Goal: Task Accomplishment & Management: Manage account settings

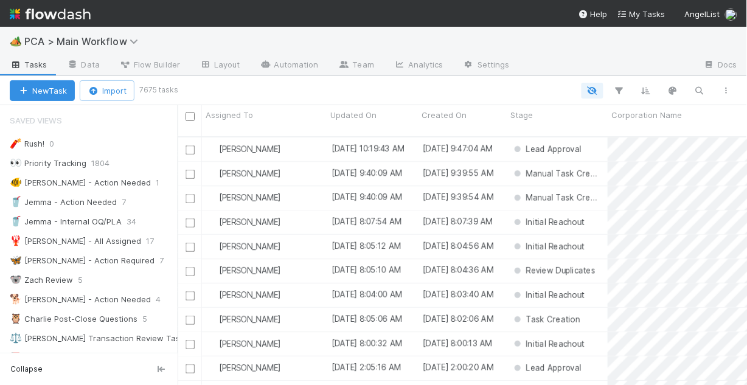
scroll to position [251, 562]
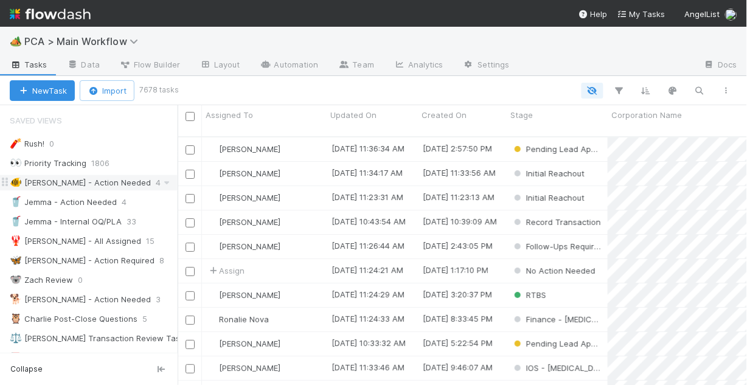
click at [83, 177] on div "🐠 Chris - Action Needed" at bounding box center [80, 182] width 141 height 15
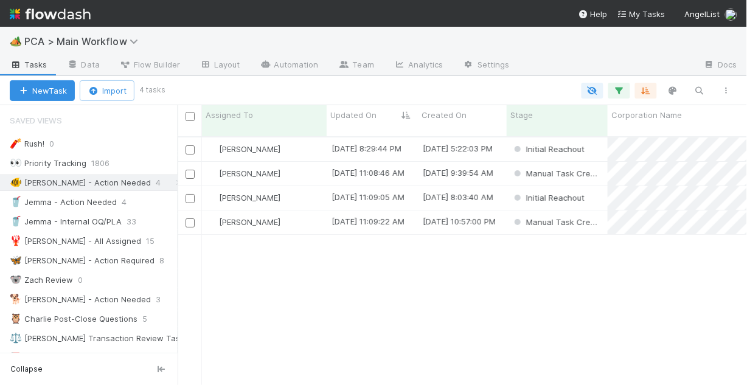
scroll to position [251, 562]
click at [311, 137] on div "[PERSON_NAME]" at bounding box center [264, 149] width 125 height 24
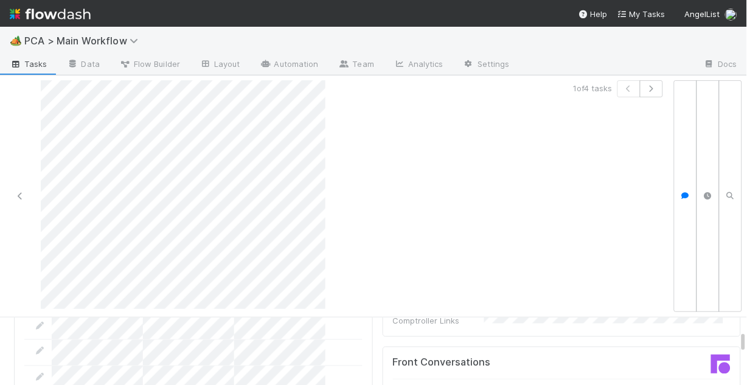
scroll to position [1362, 0]
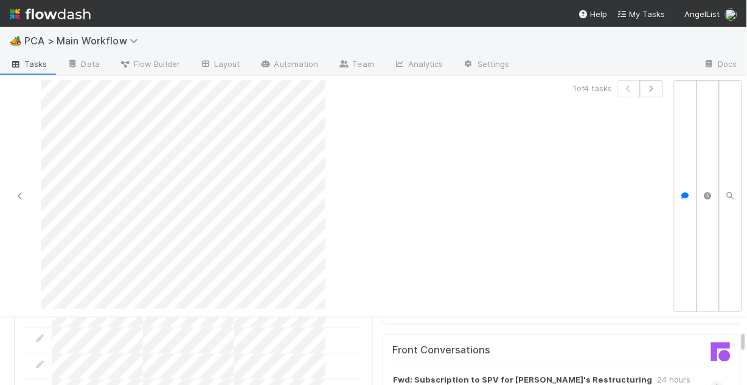
scroll to position [1411, 0]
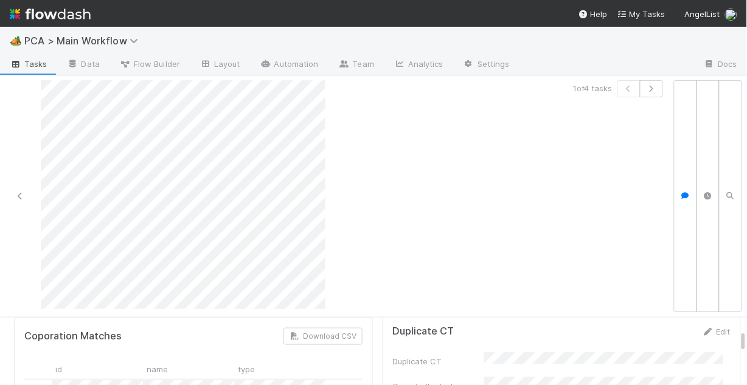
scroll to position [0, 0]
click at [19, 191] on link at bounding box center [20, 196] width 12 height 12
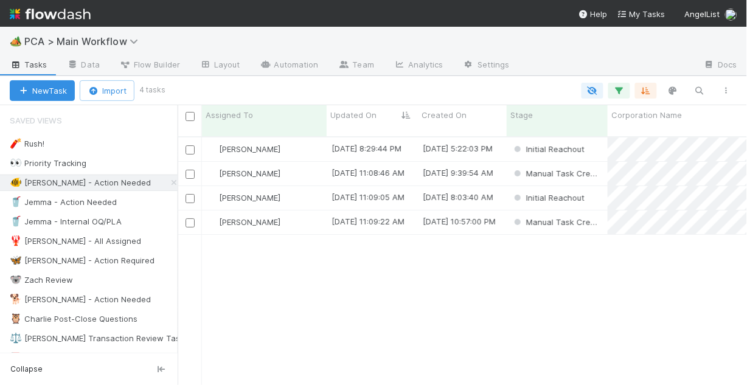
scroll to position [251, 562]
click at [289, 141] on div "[PERSON_NAME]" at bounding box center [264, 149] width 125 height 24
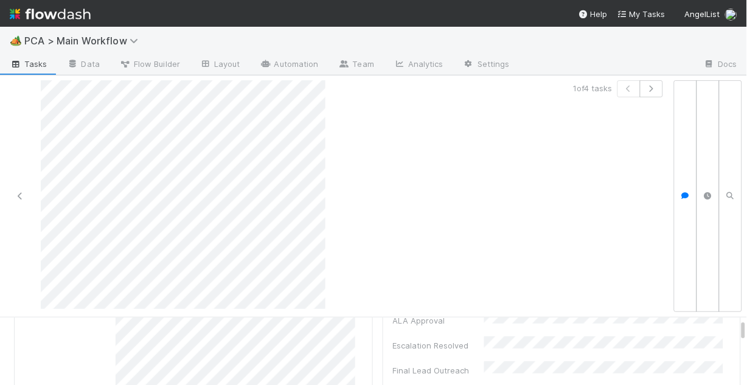
scroll to position [49, 0]
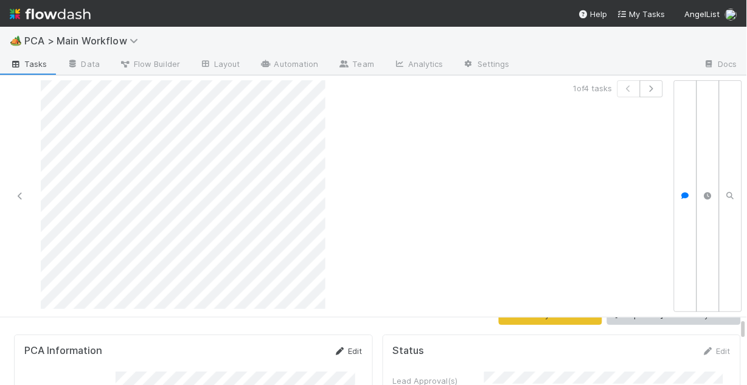
click at [344, 346] on link "Edit" at bounding box center [348, 351] width 29 height 10
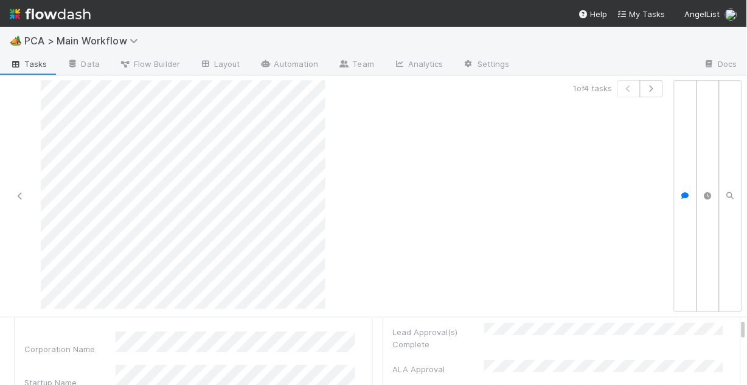
scroll to position [146, 0]
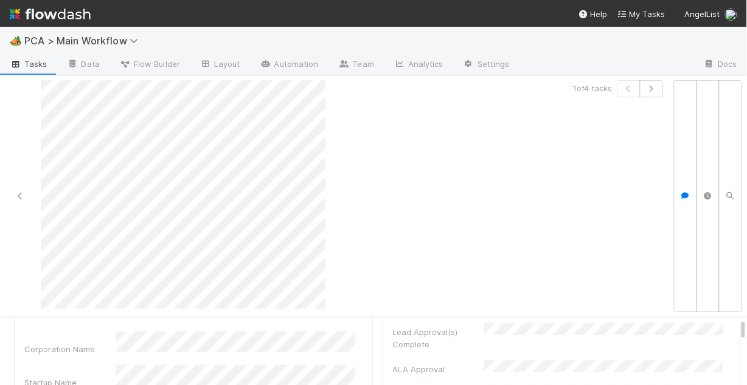
scroll to position [49, 0]
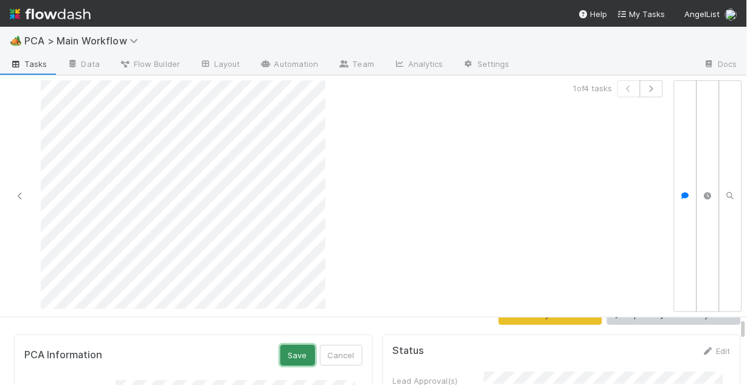
click at [300, 345] on button "Save" at bounding box center [297, 355] width 35 height 21
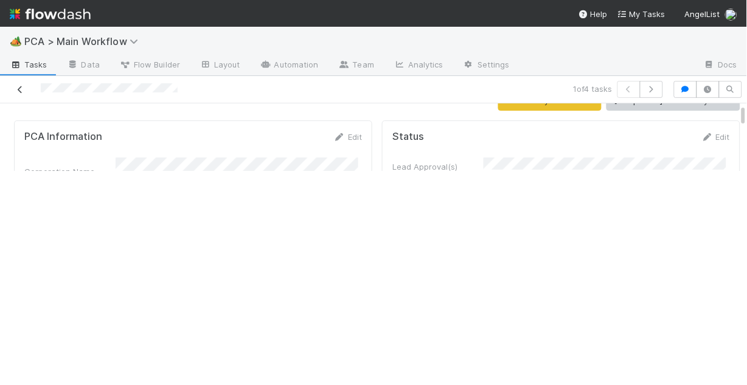
click at [18, 86] on icon at bounding box center [20, 90] width 12 height 8
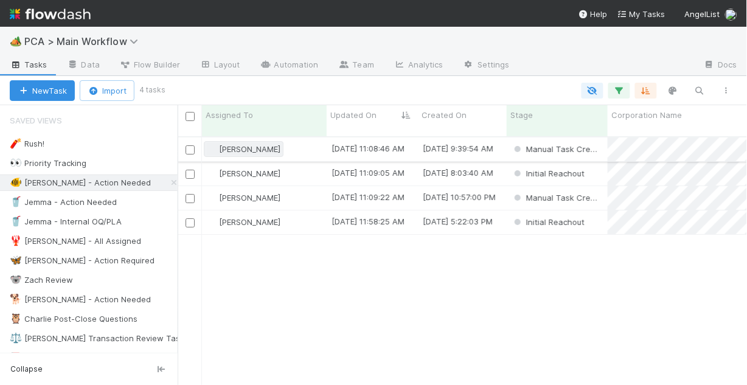
scroll to position [251, 562]
click at [305, 192] on div "[PERSON_NAME]" at bounding box center [264, 198] width 125 height 24
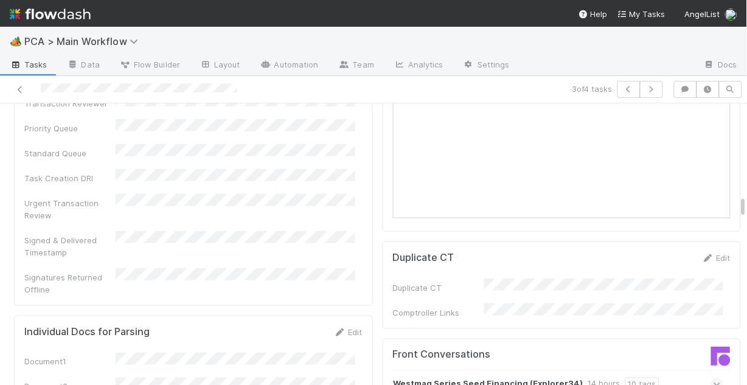
scroll to position [1168, 0]
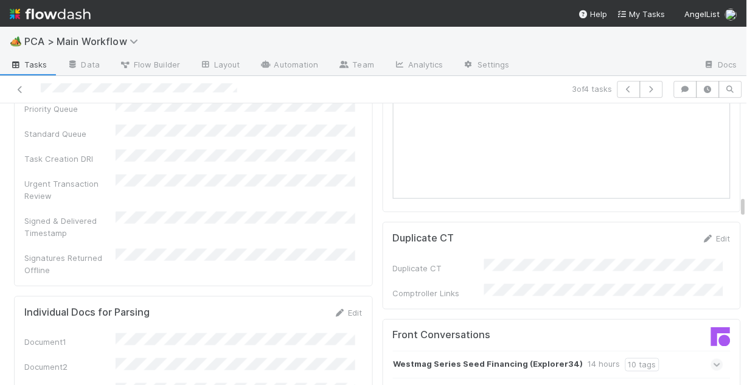
click at [713, 359] on icon at bounding box center [717, 365] width 8 height 12
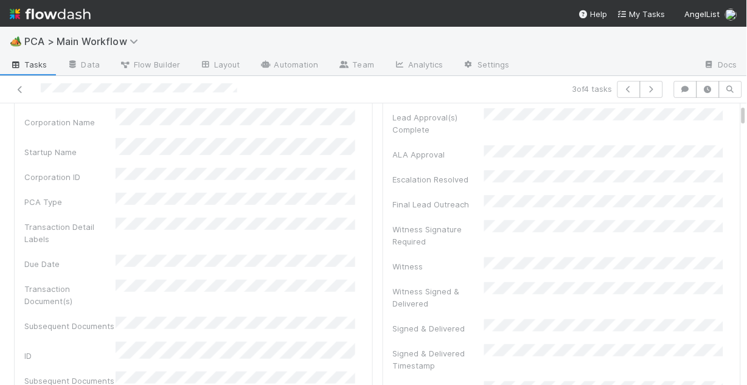
scroll to position [0, 0]
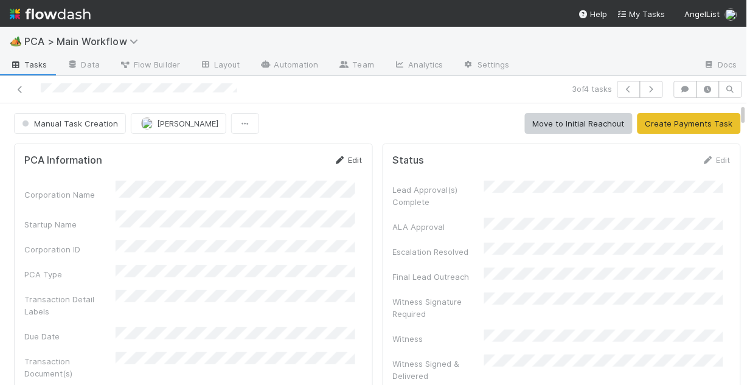
click at [336, 156] on icon at bounding box center [340, 160] width 12 height 8
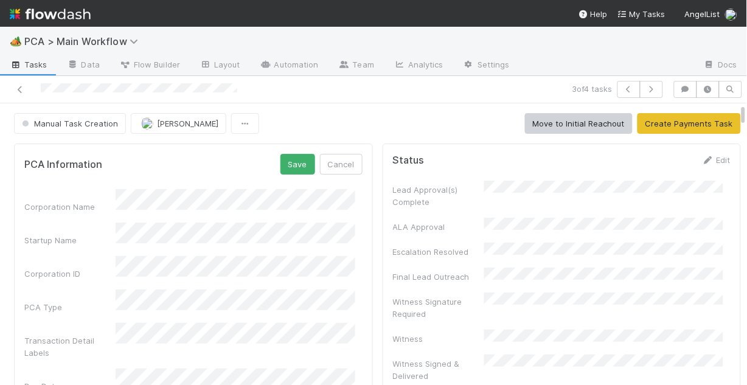
click at [113, 199] on div "Corporation Name" at bounding box center [193, 201] width 338 height 24
click at [88, 233] on div "Startup Name" at bounding box center [193, 235] width 338 height 24
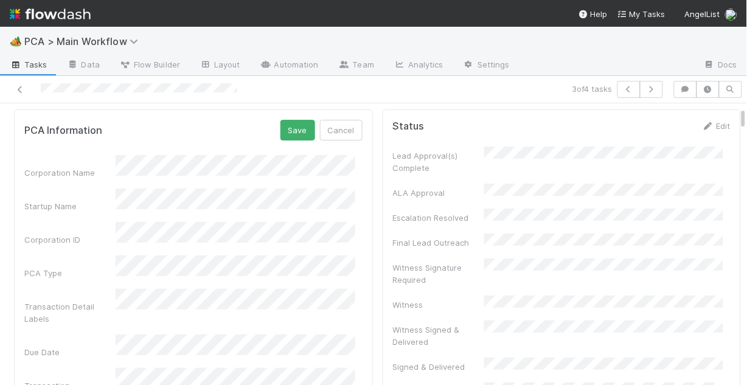
scroll to position [49, 0]
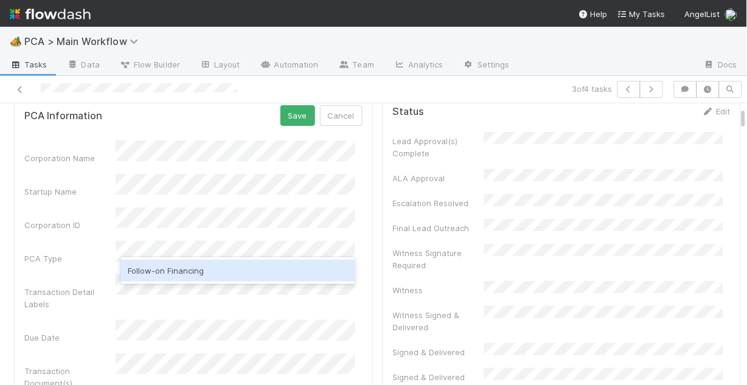
click at [201, 266] on div "Follow-on Financing" at bounding box center [237, 271] width 235 height 22
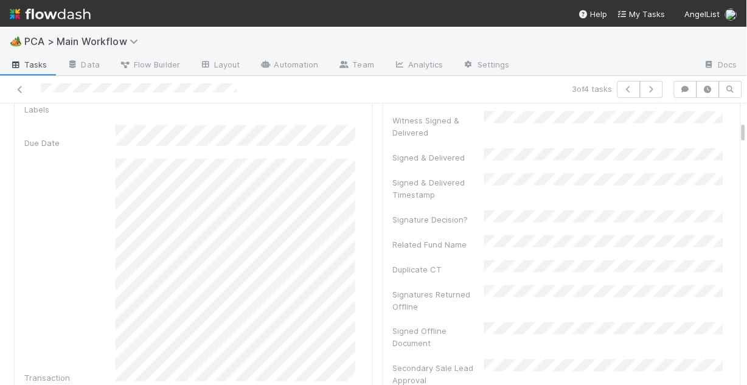
scroll to position [292, 0]
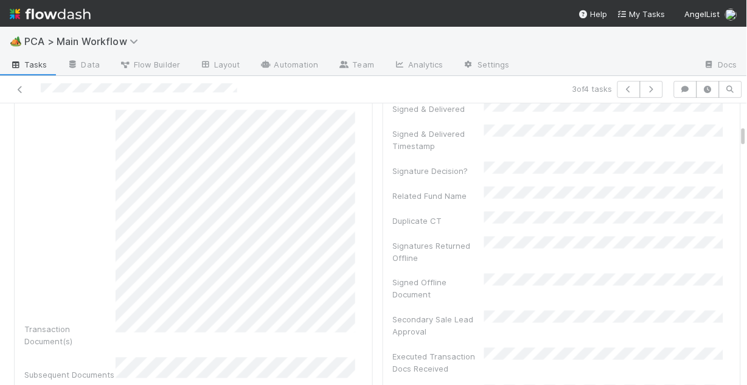
click at [80, 242] on div "Transaction Document(s)" at bounding box center [193, 229] width 338 height 238
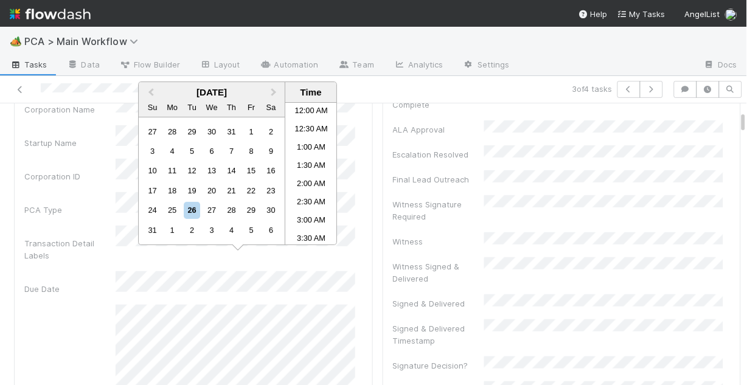
scroll to position [376, 0]
click at [213, 215] on div "27" at bounding box center [212, 211] width 16 height 16
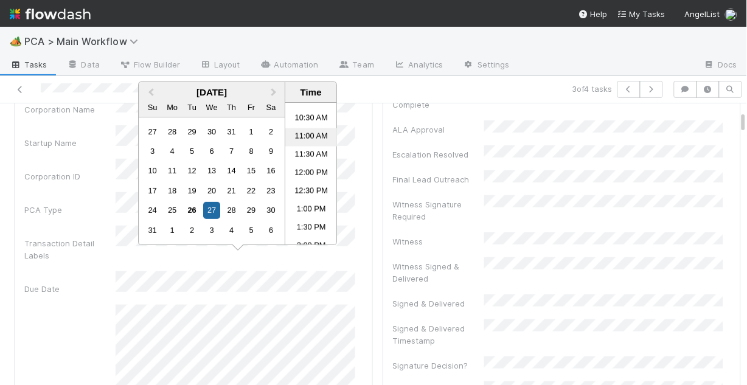
click at [313, 133] on li "11:00 AM" at bounding box center [311, 137] width 52 height 18
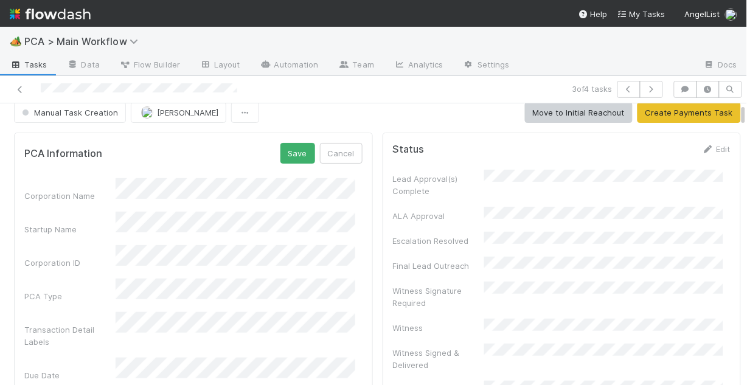
scroll to position [0, 0]
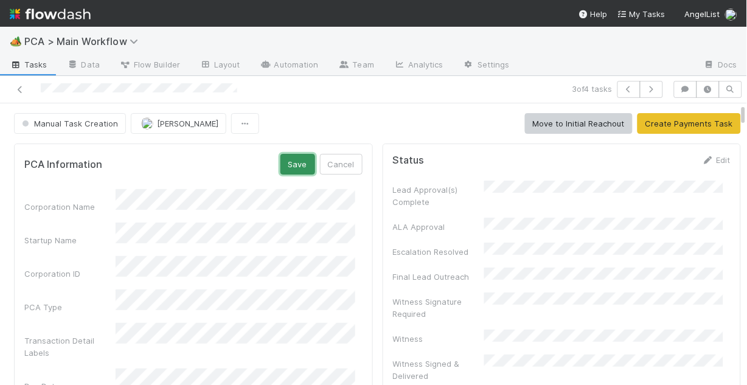
click at [287, 167] on button "Save" at bounding box center [297, 164] width 35 height 21
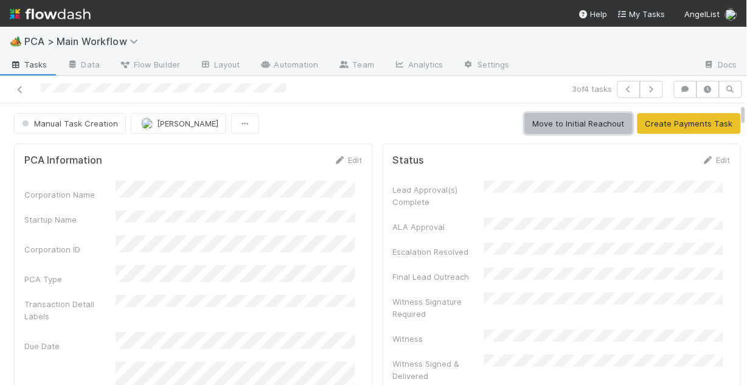
click at [561, 126] on button "Move to Initial Reachout" at bounding box center [579, 123] width 108 height 21
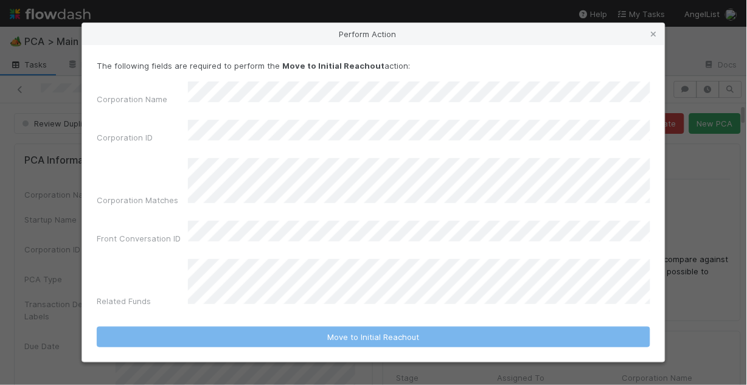
click at [184, 260] on div "Related Funds" at bounding box center [373, 285] width 553 height 53
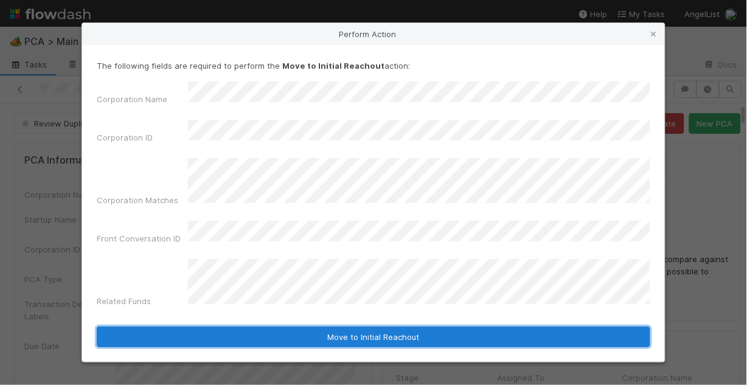
click at [311, 327] on button "Move to Initial Reachout" at bounding box center [373, 337] width 553 height 21
click at [351, 327] on button "Move to Initial Reachout" at bounding box center [373, 337] width 553 height 21
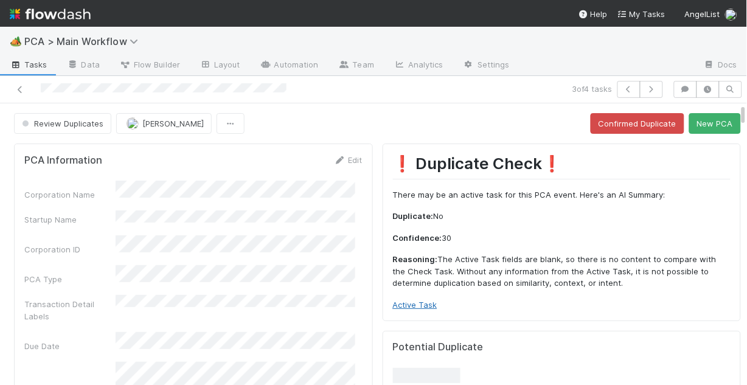
click at [409, 305] on link "Active Task" at bounding box center [415, 305] width 44 height 10
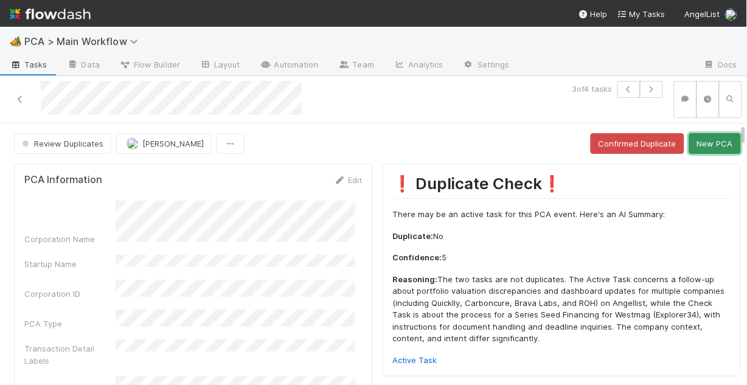
click at [699, 140] on button "New PCA" at bounding box center [715, 143] width 52 height 21
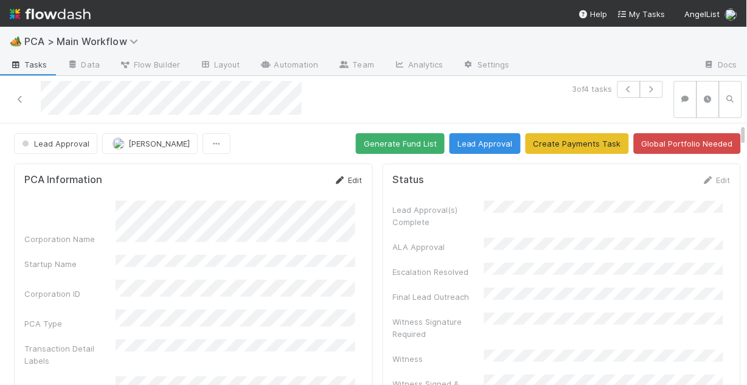
click at [340, 176] on link "Edit" at bounding box center [348, 180] width 29 height 10
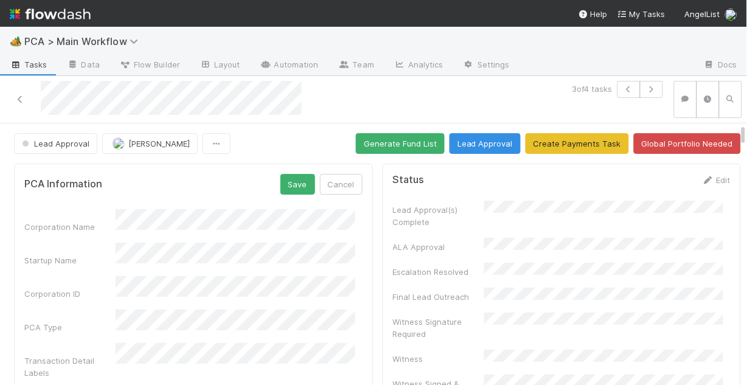
click at [289, 185] on button "Save" at bounding box center [297, 184] width 35 height 21
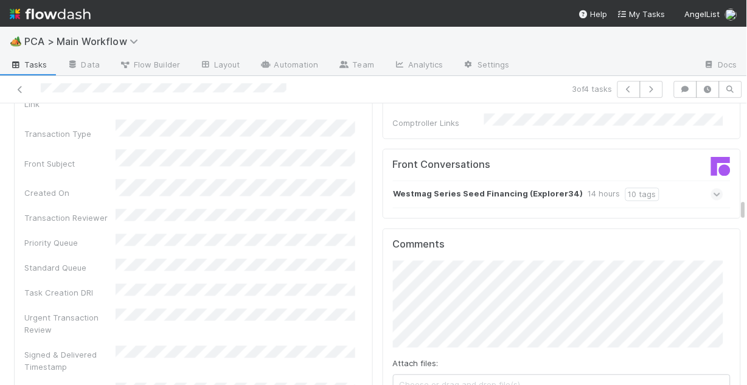
scroll to position [1362, 0]
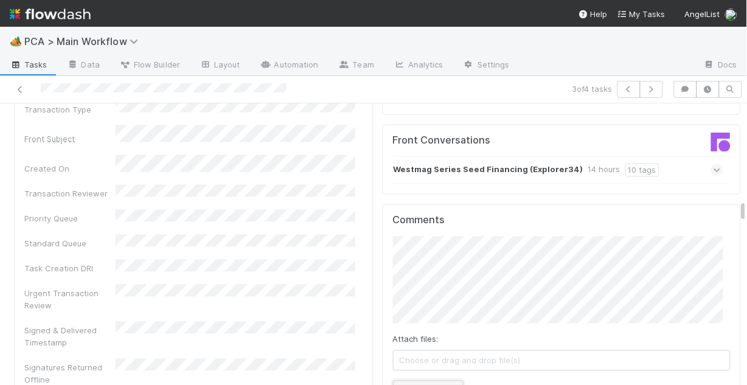
click at [436, 381] on button "Add Comment" at bounding box center [428, 391] width 71 height 21
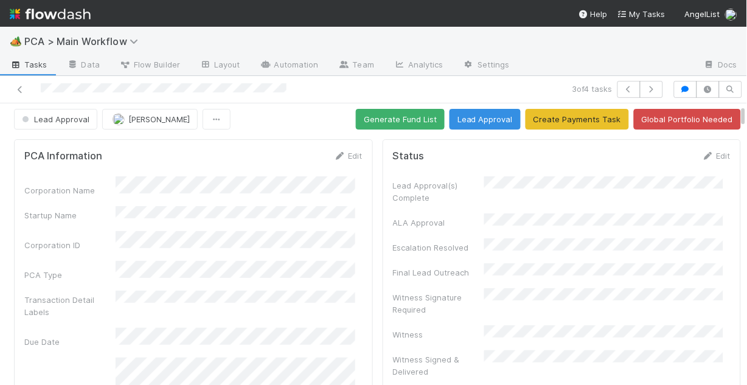
scroll to position [0, 0]
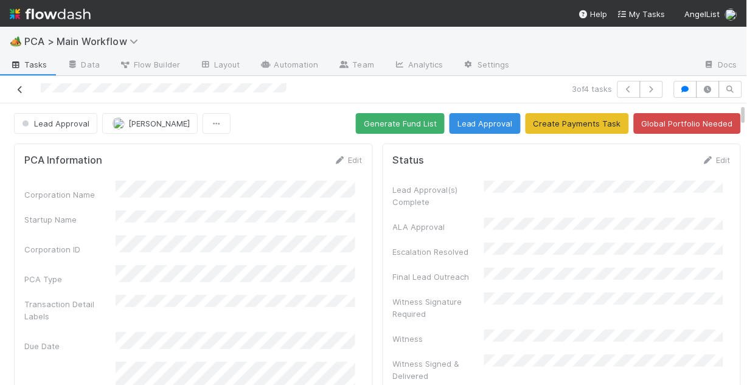
click at [18, 91] on icon at bounding box center [20, 90] width 12 height 8
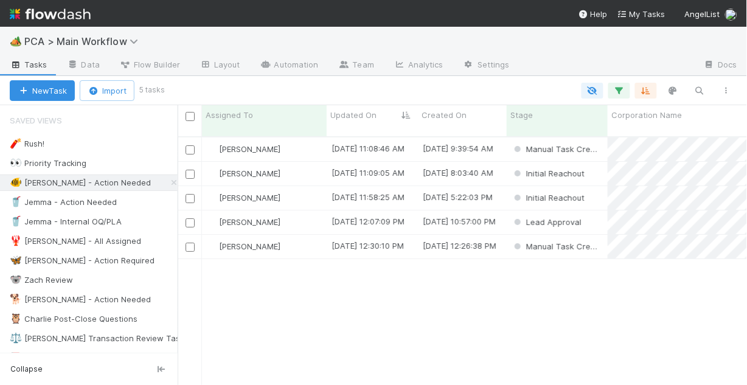
scroll to position [251, 562]
click at [304, 138] on div "[PERSON_NAME]" at bounding box center [264, 149] width 125 height 24
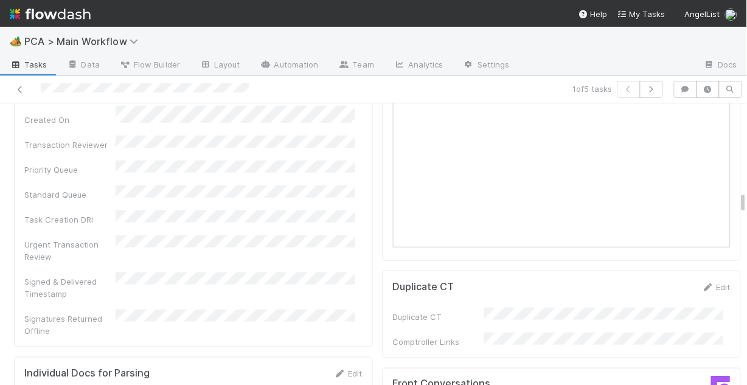
scroll to position [1216, 0]
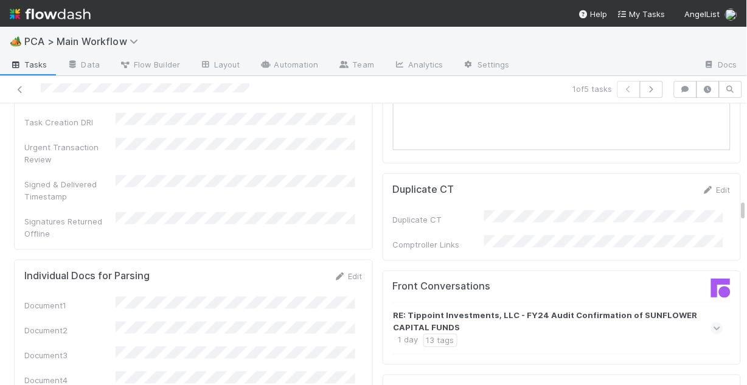
click at [713, 322] on icon at bounding box center [717, 328] width 8 height 12
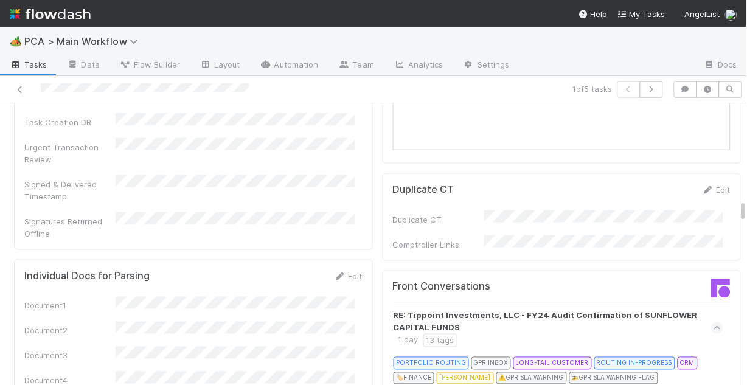
scroll to position [1265, 0]
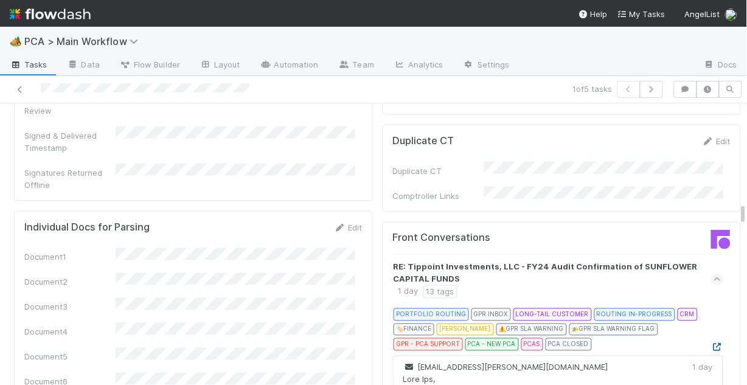
click at [711, 344] on icon at bounding box center [717, 348] width 12 height 8
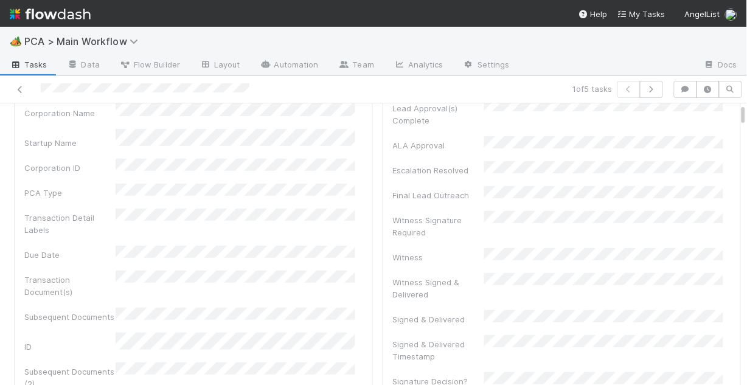
scroll to position [0, 0]
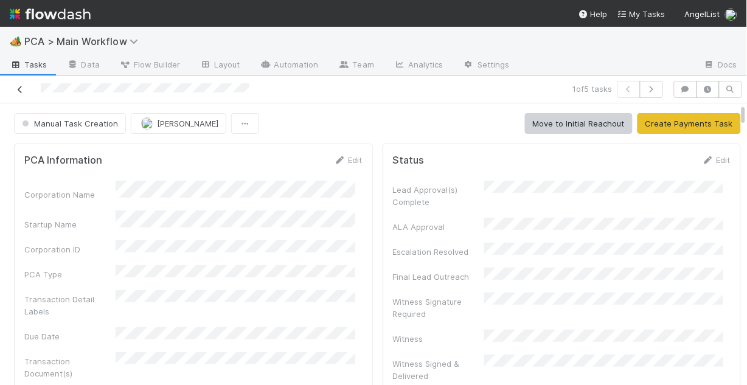
click at [18, 89] on icon at bounding box center [20, 90] width 12 height 8
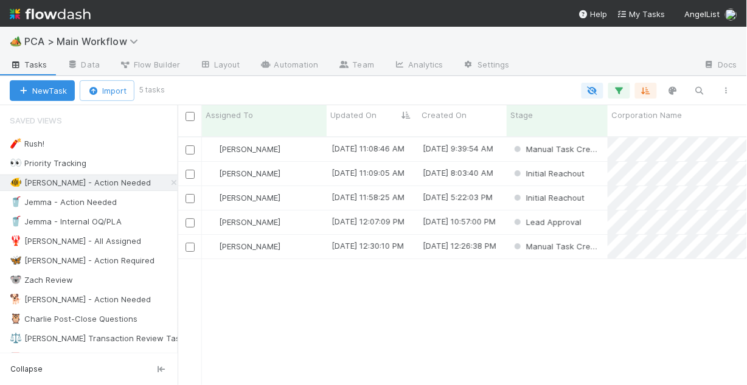
scroll to position [251, 562]
click at [297, 165] on div "[PERSON_NAME]" at bounding box center [264, 174] width 125 height 24
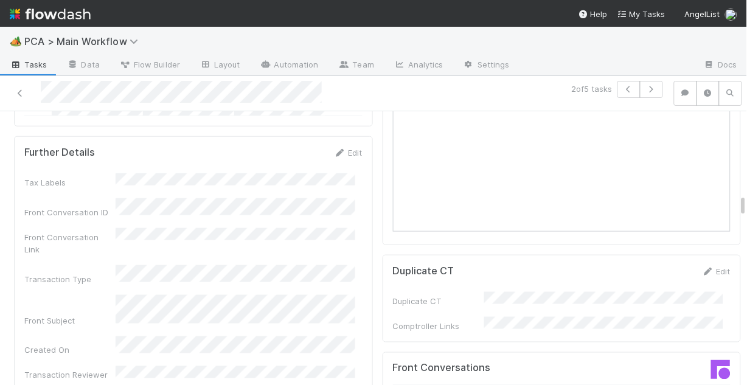
scroll to position [1216, 0]
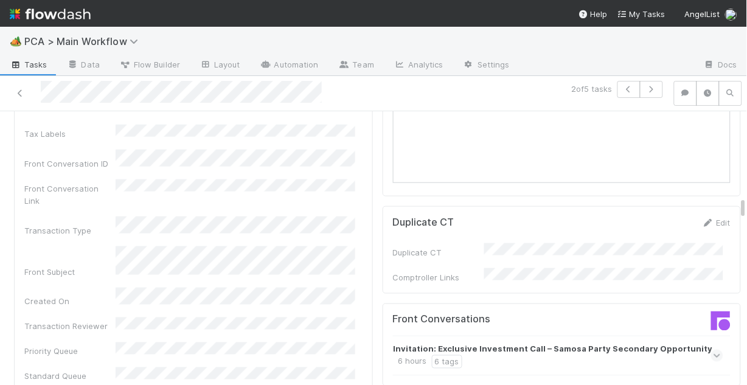
drag, startPoint x: 691, startPoint y: 286, endPoint x: 684, endPoint y: 285, distance: 6.8
click at [713, 350] on icon at bounding box center [717, 356] width 8 height 12
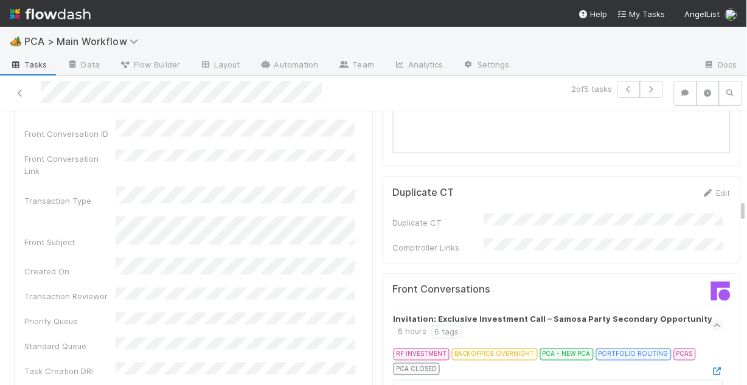
scroll to position [1265, 0]
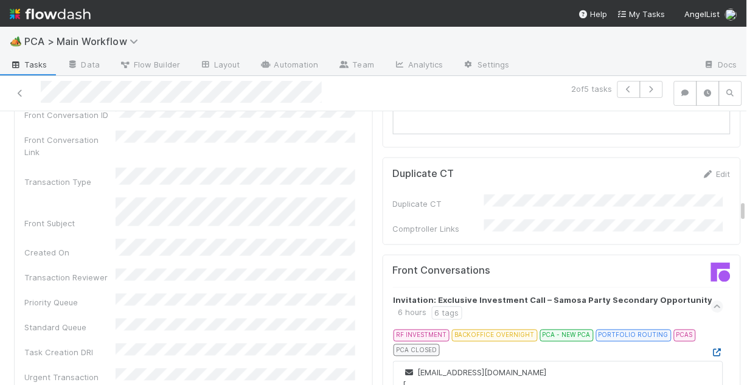
click at [711, 349] on icon at bounding box center [717, 353] width 12 height 8
click at [23, 92] on icon at bounding box center [20, 93] width 12 height 8
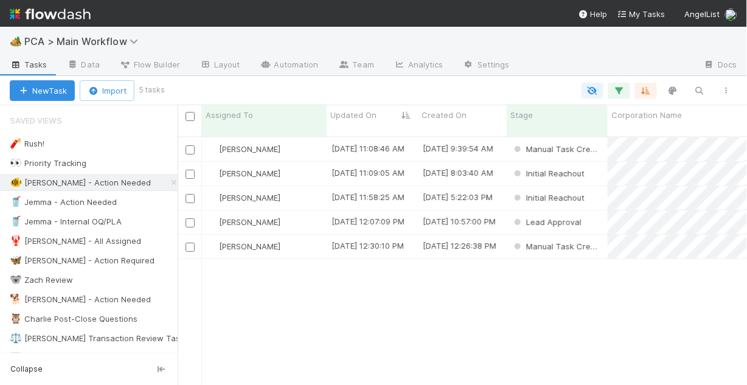
scroll to position [251, 562]
click at [302, 235] on div "[PERSON_NAME]" at bounding box center [264, 247] width 125 height 24
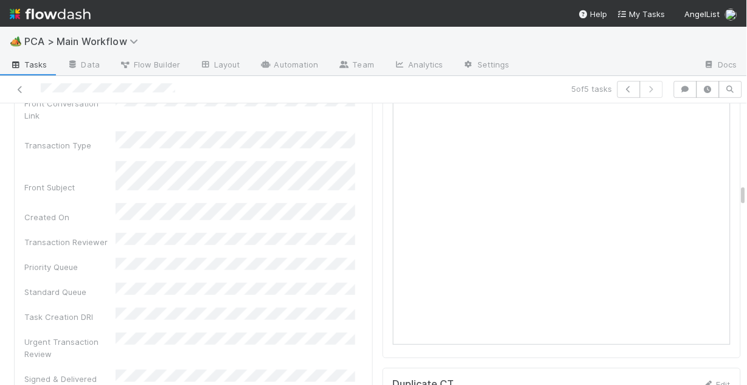
scroll to position [1168, 0]
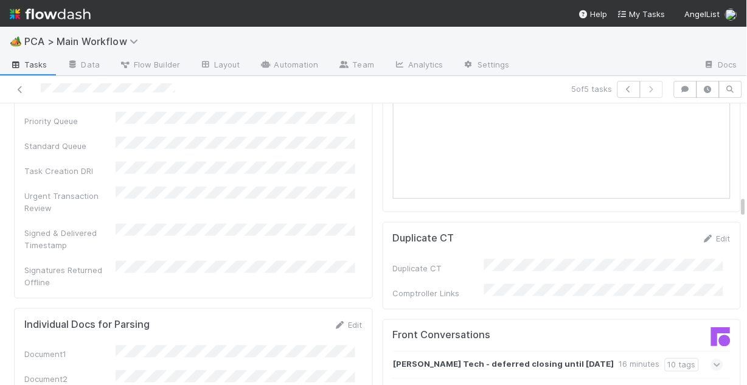
click at [713, 359] on icon at bounding box center [717, 365] width 8 height 12
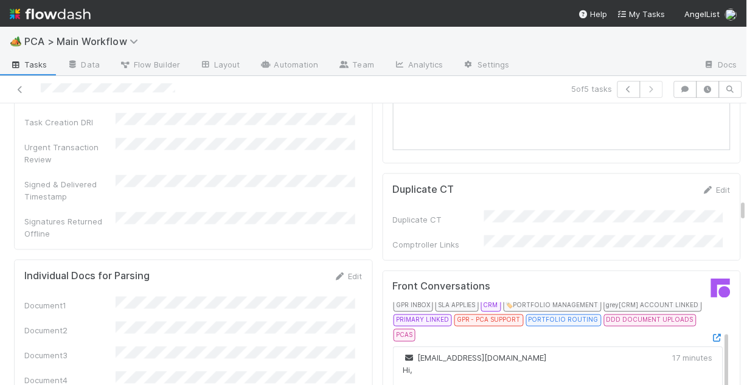
scroll to position [49, 0]
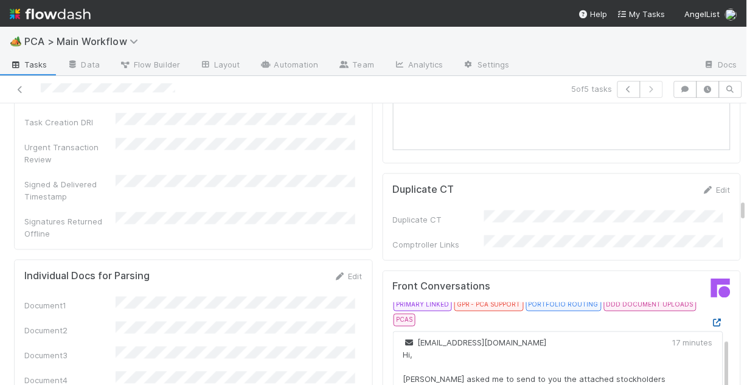
click at [711, 319] on icon at bounding box center [717, 323] width 12 height 8
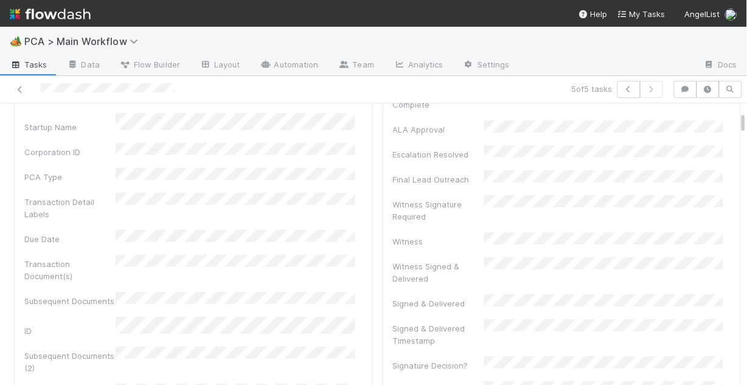
scroll to position [0, 0]
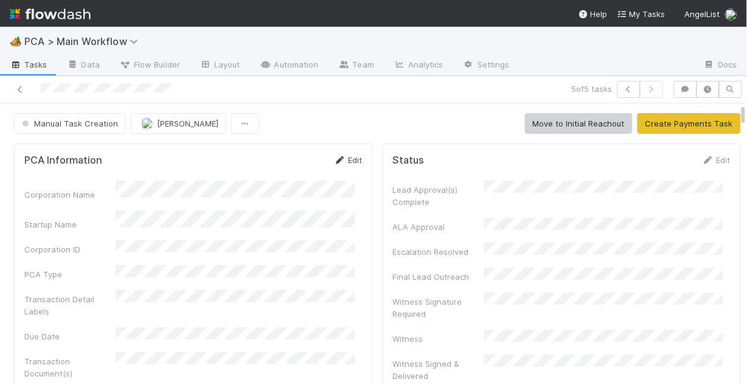
click at [347, 160] on link "Edit" at bounding box center [348, 160] width 29 height 10
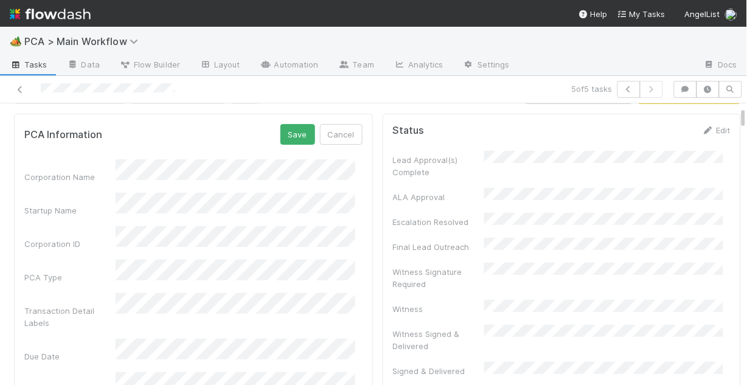
scroll to position [49, 0]
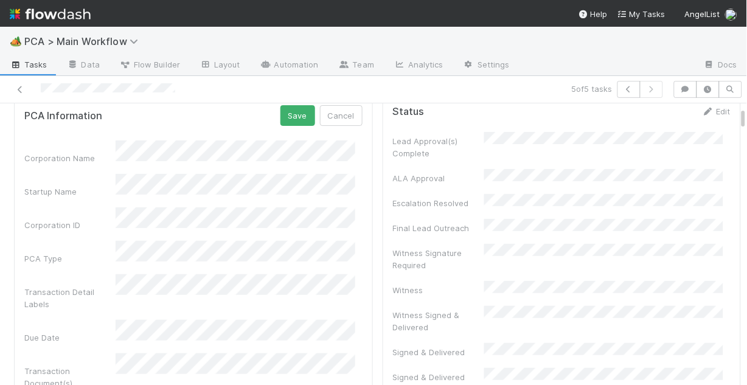
click at [103, 150] on div "Corporation Name" at bounding box center [193, 152] width 338 height 24
click at [107, 174] on div "Startup Name" at bounding box center [193, 186] width 338 height 24
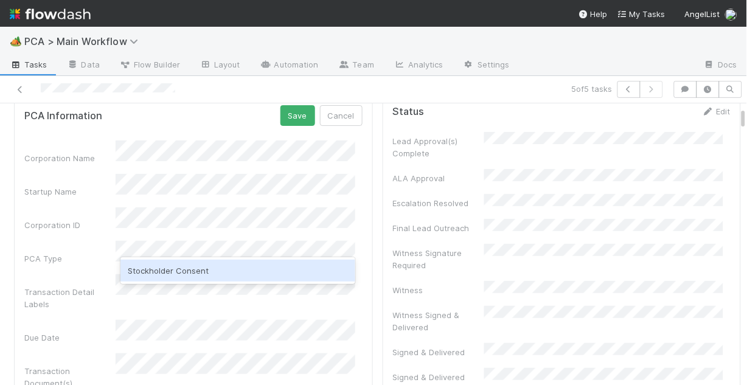
click at [190, 266] on div "Stockholder Consent" at bounding box center [237, 271] width 235 height 22
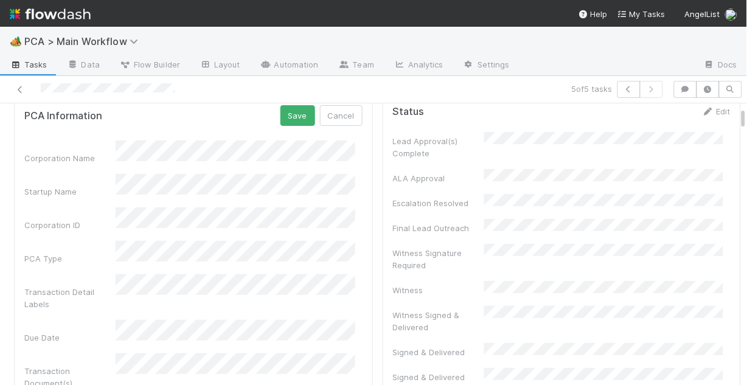
click at [88, 252] on div "PCA Type" at bounding box center [69, 258] width 91 height 12
click at [249, 119] on div "PCA Information Save Cancel" at bounding box center [193, 115] width 338 height 21
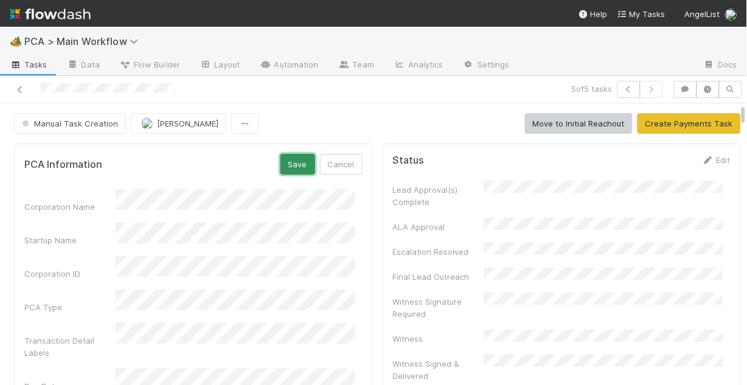
click at [284, 161] on button "Save" at bounding box center [297, 164] width 35 height 21
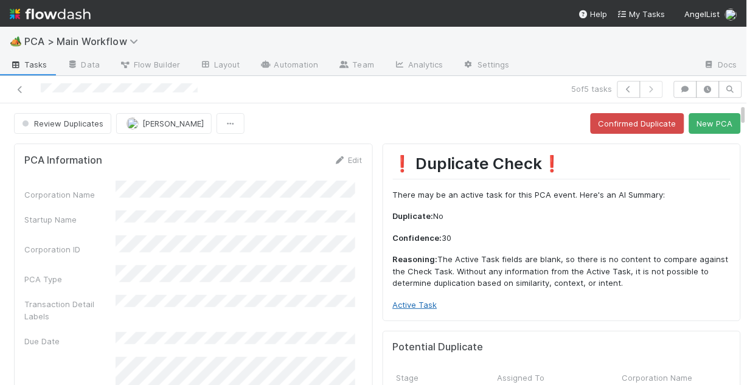
click at [421, 304] on link "Active Task" at bounding box center [415, 305] width 44 height 10
drag, startPoint x: 699, startPoint y: 130, endPoint x: 686, endPoint y: 137, distance: 15.5
click at [699, 129] on button "New PCA" at bounding box center [715, 123] width 52 height 21
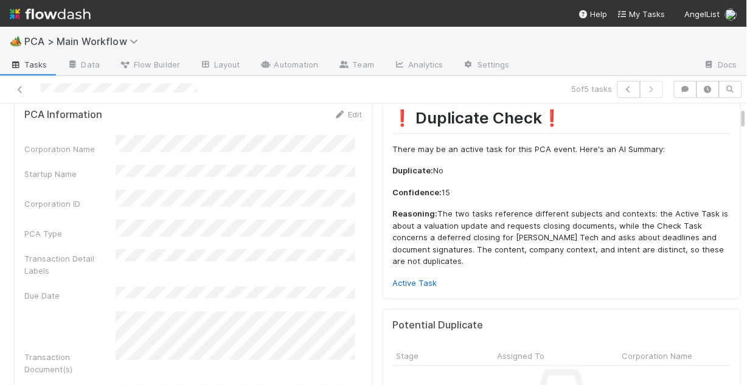
scroll to position [49, 0]
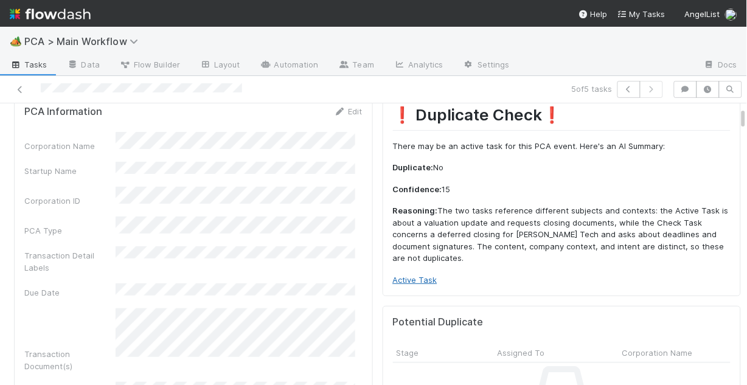
click at [410, 278] on link "Active Task" at bounding box center [415, 280] width 44 height 10
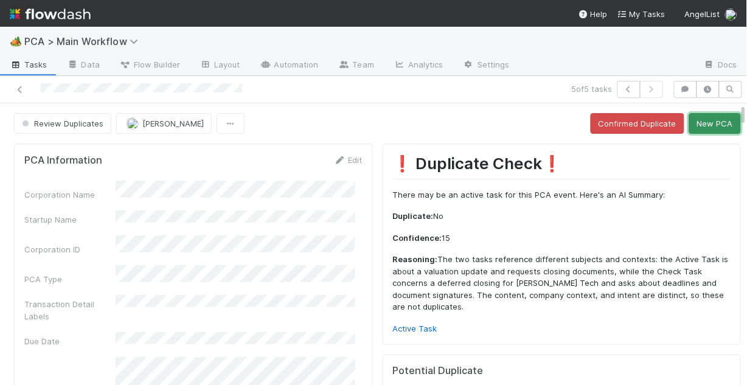
click at [692, 122] on button "New PCA" at bounding box center [715, 123] width 52 height 21
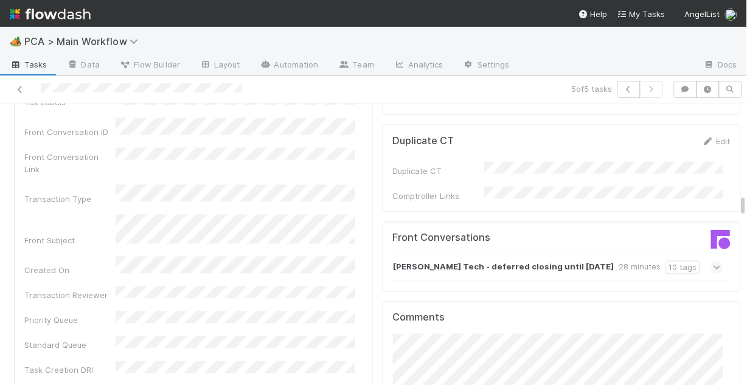
scroll to position [1314, 0]
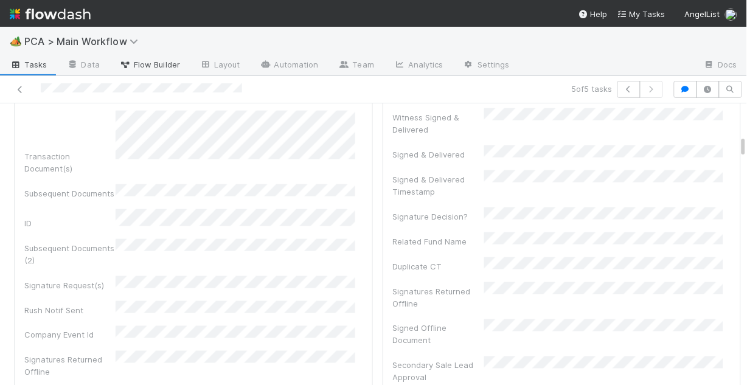
scroll to position [243, 0]
click at [19, 86] on icon at bounding box center [20, 90] width 12 height 8
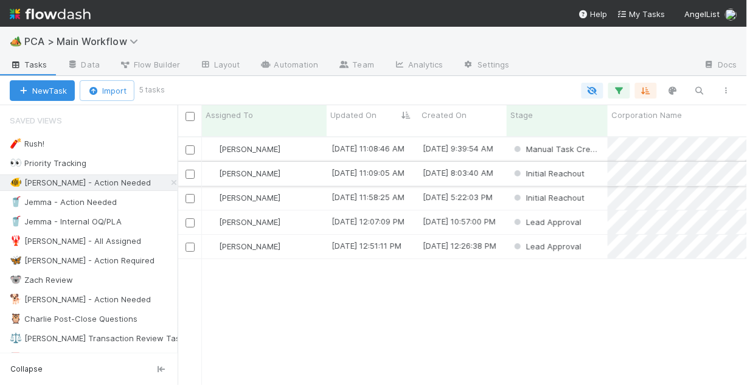
scroll to position [251, 562]
click at [308, 212] on div "[PERSON_NAME]" at bounding box center [264, 222] width 125 height 24
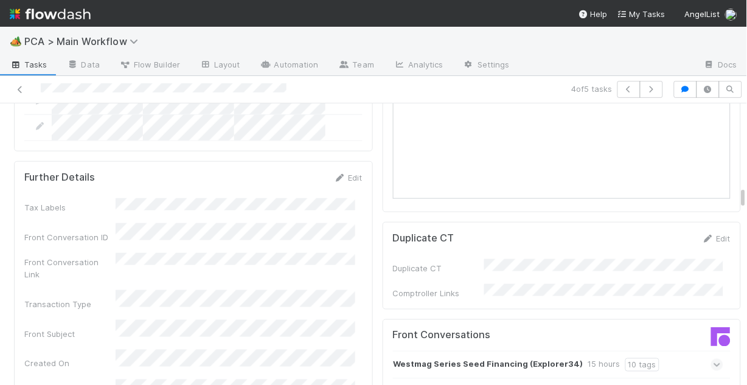
scroll to position [1265, 0]
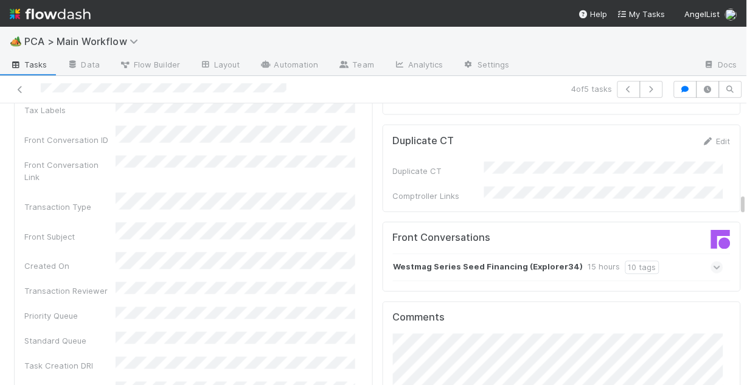
click at [713, 262] on icon at bounding box center [717, 268] width 8 height 12
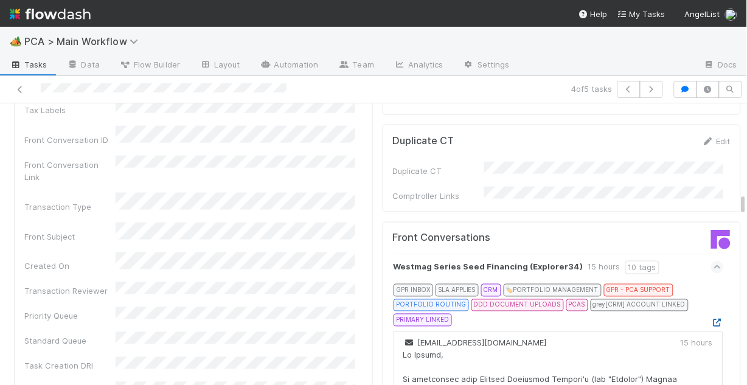
click at [711, 319] on icon at bounding box center [717, 323] width 12 height 8
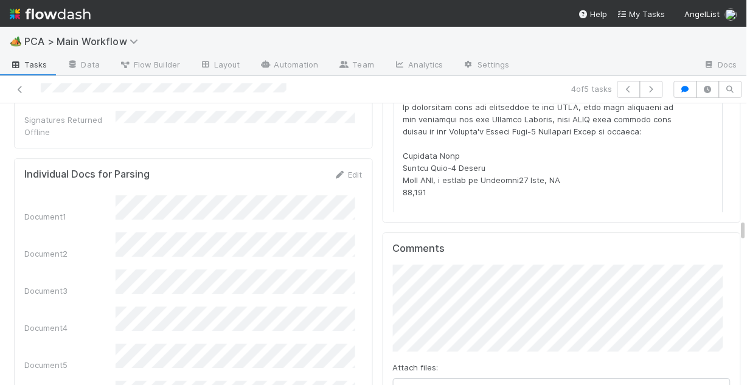
scroll to position [1654, 0]
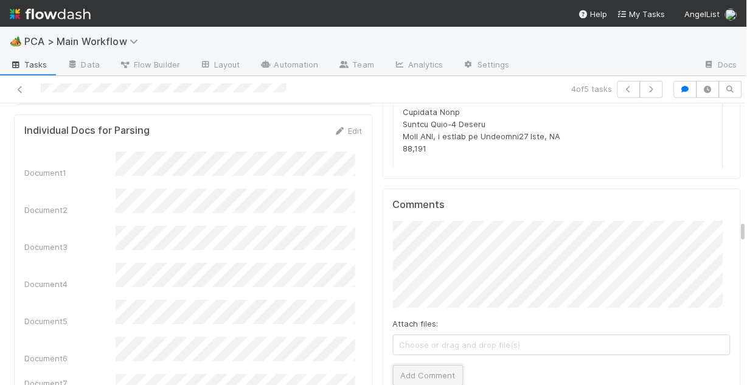
click at [407, 365] on button "Add Comment" at bounding box center [428, 375] width 71 height 21
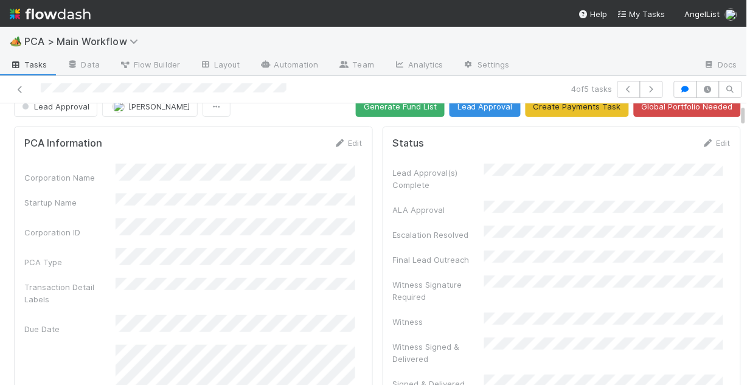
scroll to position [0, 0]
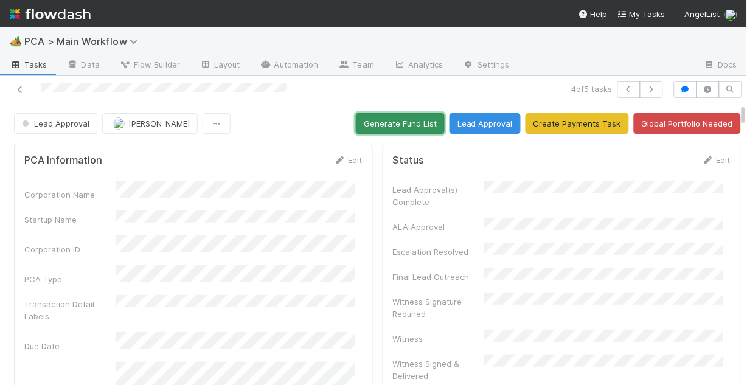
click at [389, 122] on button "Generate Fund List" at bounding box center [400, 123] width 89 height 21
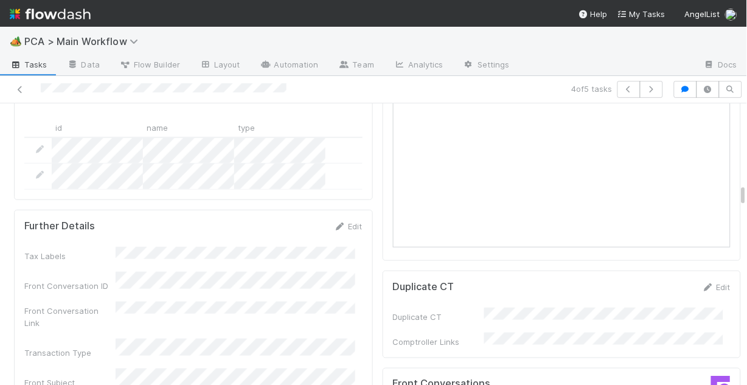
scroll to position [1135, 0]
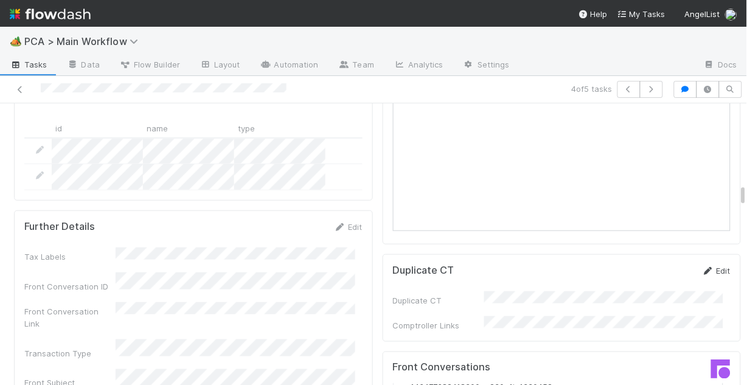
click at [705, 266] on link "Edit" at bounding box center [716, 271] width 29 height 10
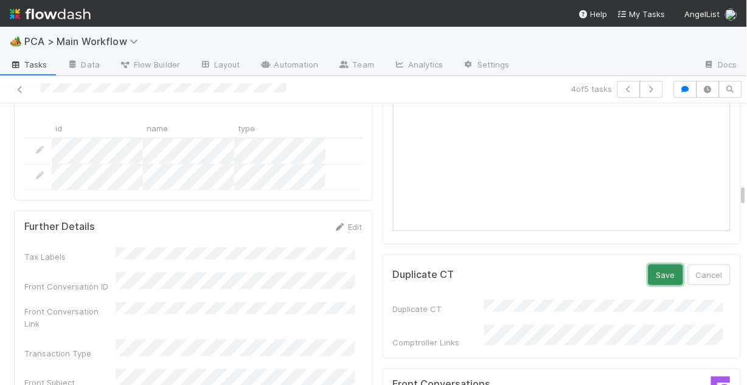
click at [654, 265] on button "Save" at bounding box center [665, 275] width 35 height 21
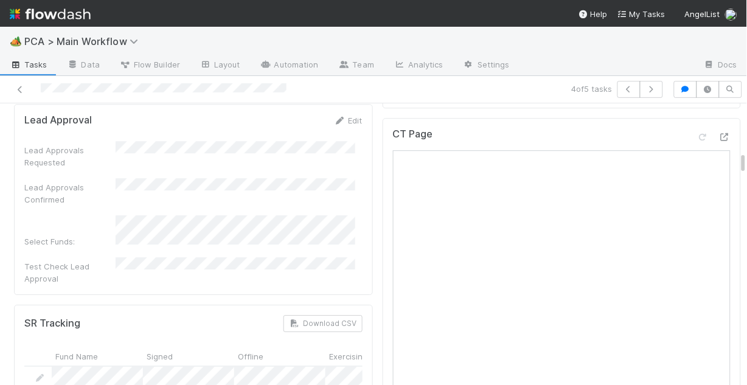
scroll to position [649, 0]
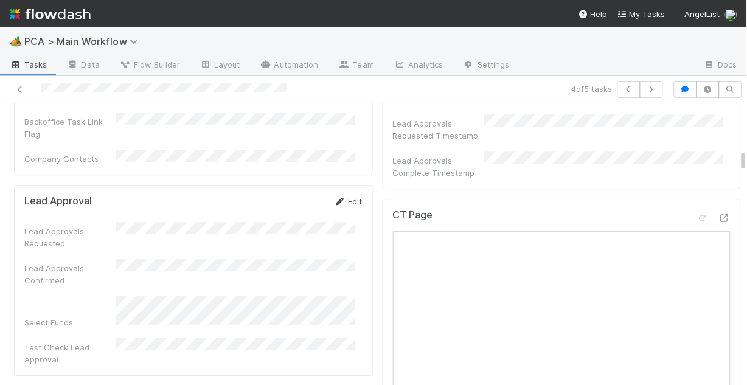
click at [344, 196] on link "Edit" at bounding box center [348, 201] width 29 height 10
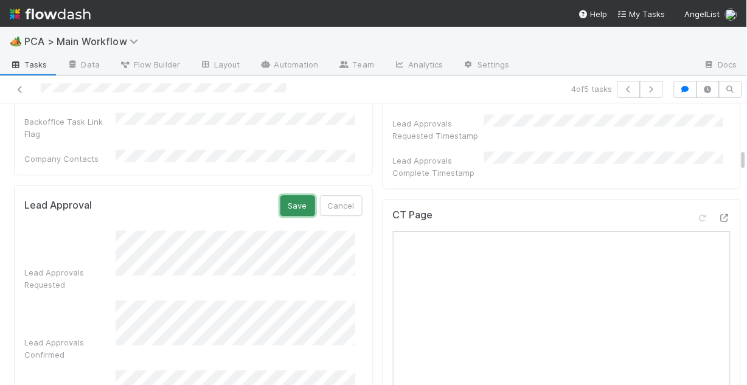
click at [287, 195] on button "Save" at bounding box center [297, 205] width 35 height 21
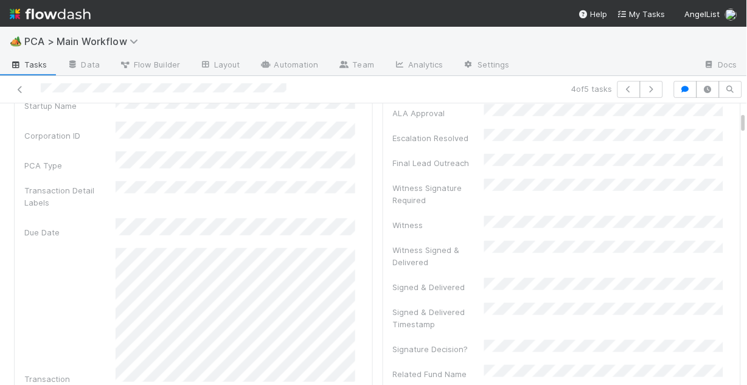
scroll to position [0, 0]
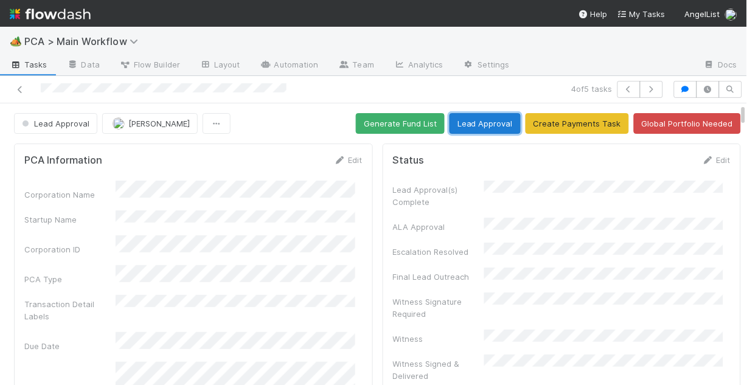
click at [479, 124] on button "Lead Approval" at bounding box center [484, 123] width 71 height 21
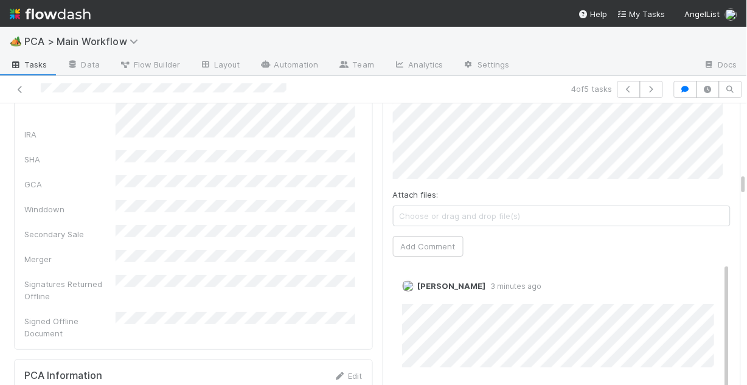
scroll to position [1842, 0]
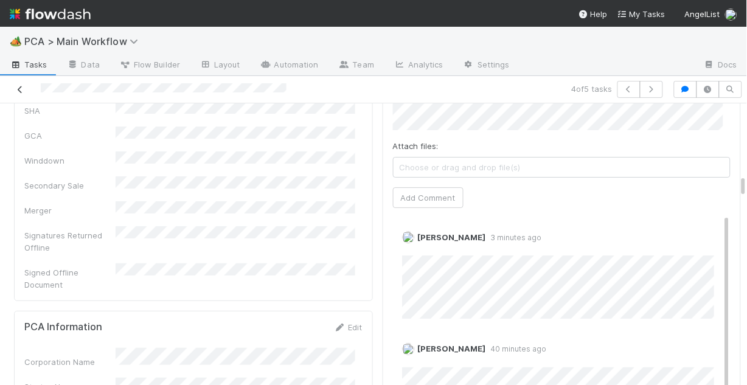
click at [18, 87] on icon at bounding box center [20, 90] width 12 height 8
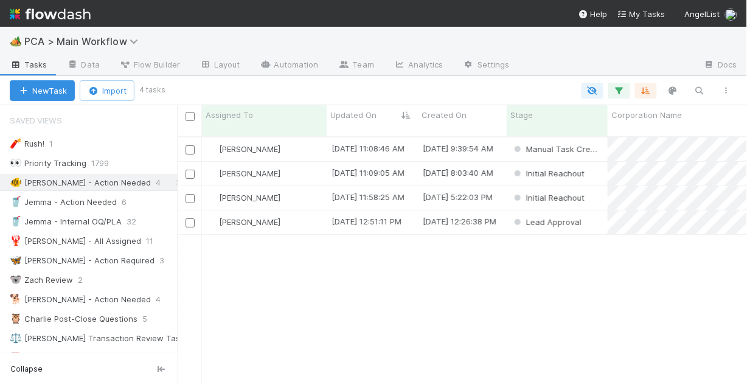
scroll to position [251, 562]
click at [303, 213] on div "[PERSON_NAME]" at bounding box center [264, 222] width 125 height 24
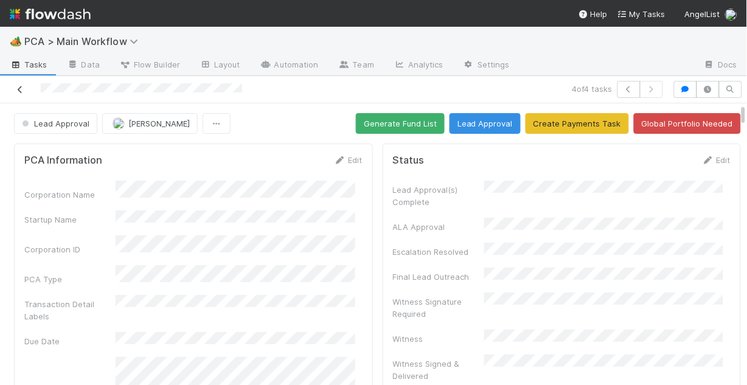
click at [16, 87] on icon at bounding box center [20, 90] width 12 height 8
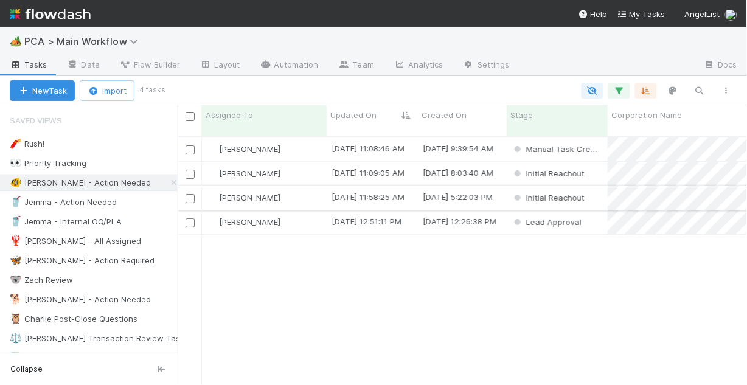
scroll to position [251, 562]
click at [308, 186] on div "[PERSON_NAME]" at bounding box center [264, 198] width 125 height 24
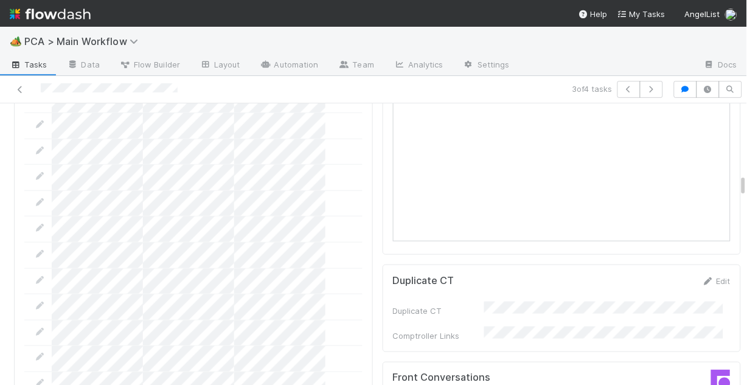
scroll to position [1216, 0]
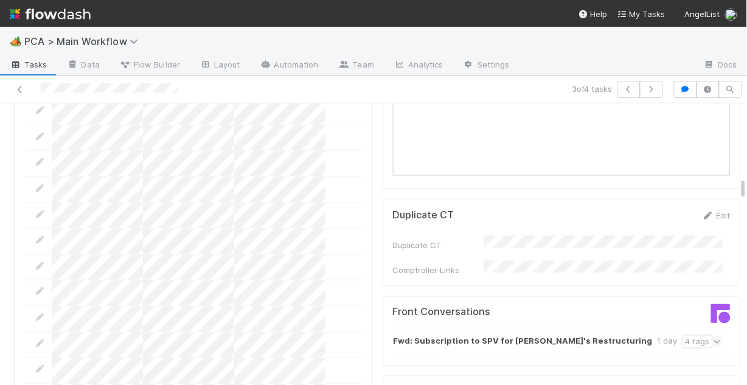
click at [667, 328] on div "Fwd: Subscription to SPV for Spintly's Restructuring 1 day 4 tags" at bounding box center [558, 342] width 331 height 28
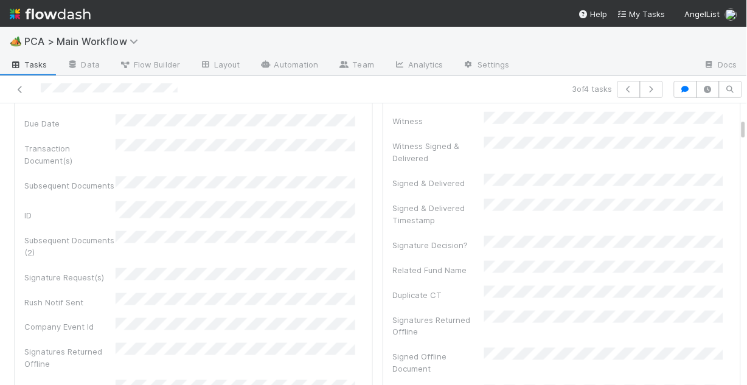
scroll to position [0, 0]
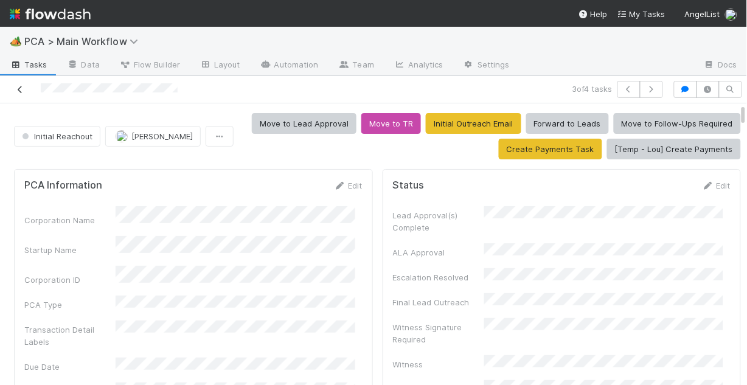
click at [16, 89] on icon at bounding box center [20, 90] width 12 height 8
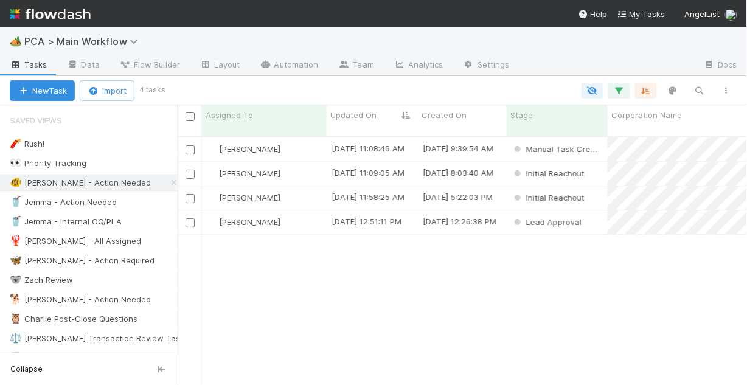
scroll to position [251, 562]
click at [293, 137] on div "[PERSON_NAME]" at bounding box center [264, 149] width 125 height 24
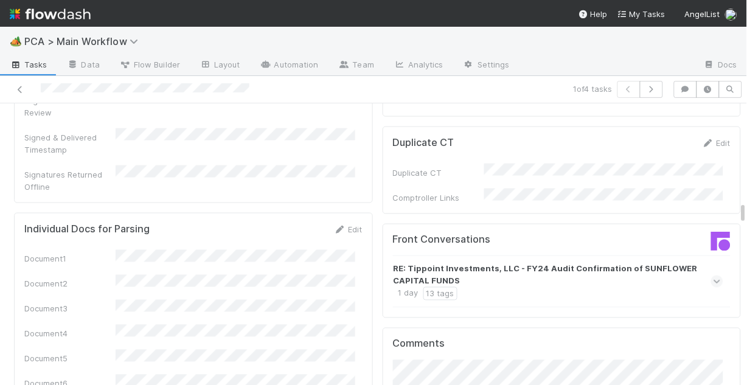
scroll to position [1216, 0]
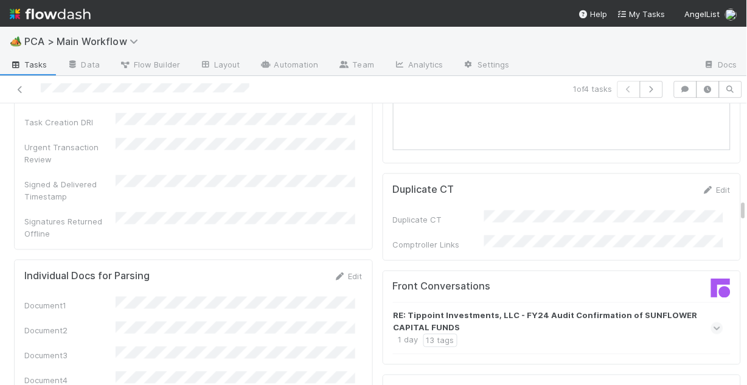
click at [713, 322] on icon at bounding box center [717, 328] width 8 height 12
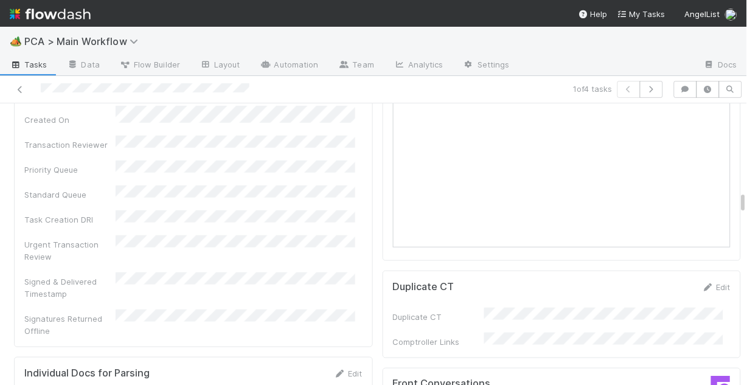
scroll to position [1265, 0]
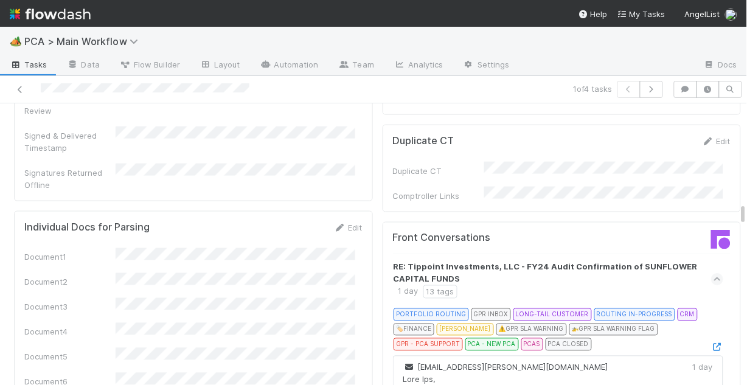
click at [434, 261] on strong "RE: Tippoint Investments, LLC - FY24 Audit Confirmation of SUNFLOWER CAPITAL FU…" at bounding box center [556, 273] width 327 height 24
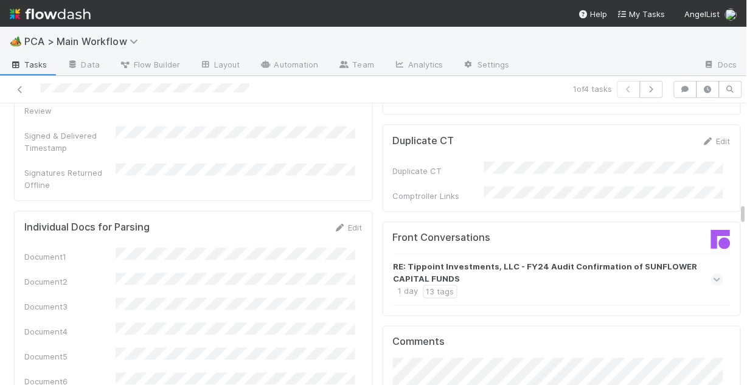
click at [433, 261] on strong "RE: Tippoint Investments, LLC - FY24 Audit Confirmation of SUNFLOWER CAPITAL FU…" at bounding box center [556, 273] width 327 height 24
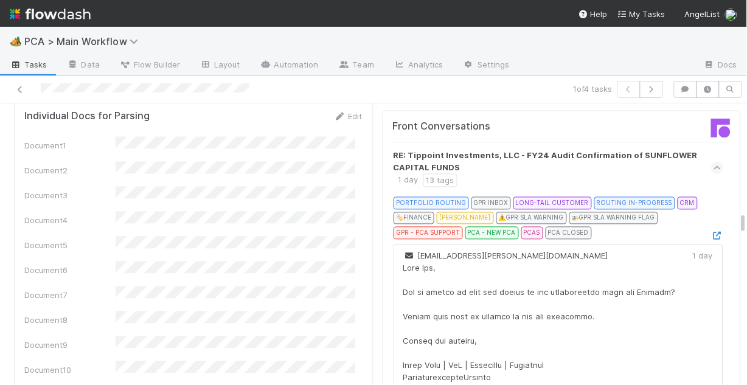
scroll to position [1362, 0]
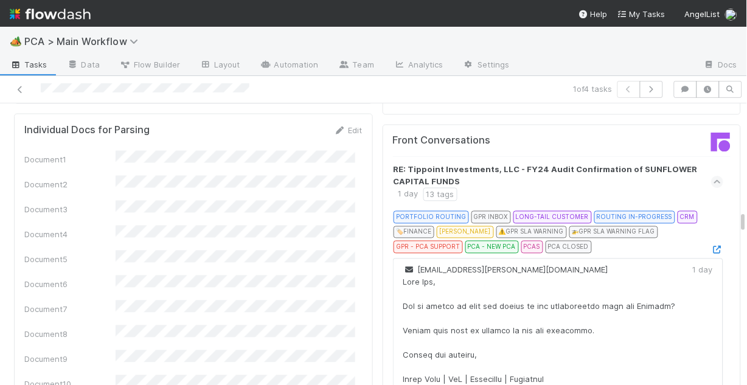
drag, startPoint x: 510, startPoint y: 204, endPoint x: 411, endPoint y: 206, distance: 99.1
copy span "sunny.y.shen@hk.pwc.com"
click at [18, 85] on link at bounding box center [20, 89] width 12 height 12
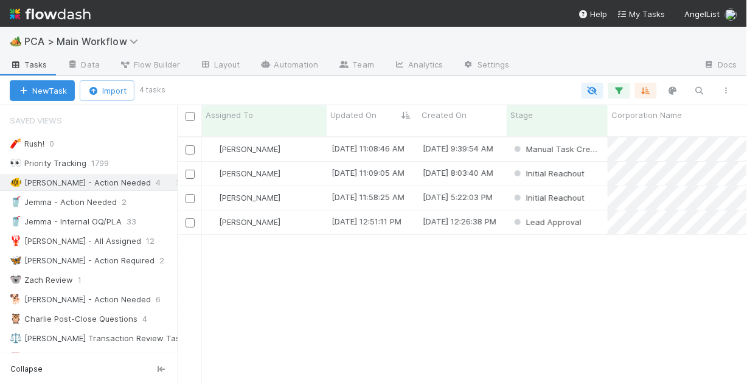
click at [381, 142] on div "8/26/25, 11:08:46 AM" at bounding box center [367, 148] width 73 height 12
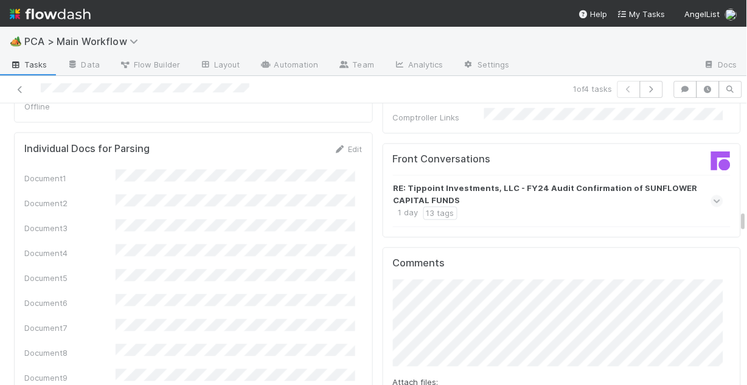
scroll to position [1362, 0]
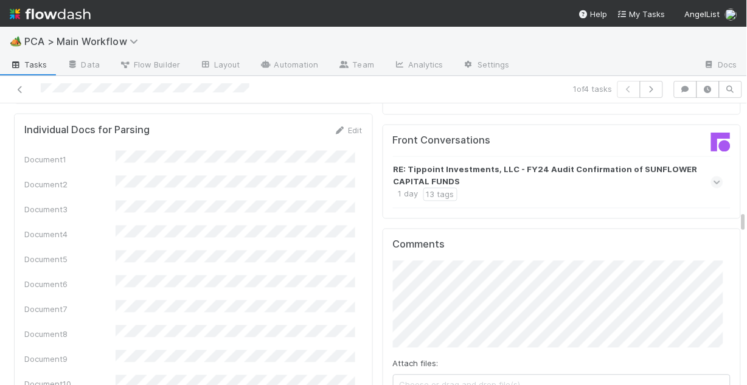
drag, startPoint x: 417, startPoint y: 345, endPoint x: 398, endPoint y: 337, distance: 20.4
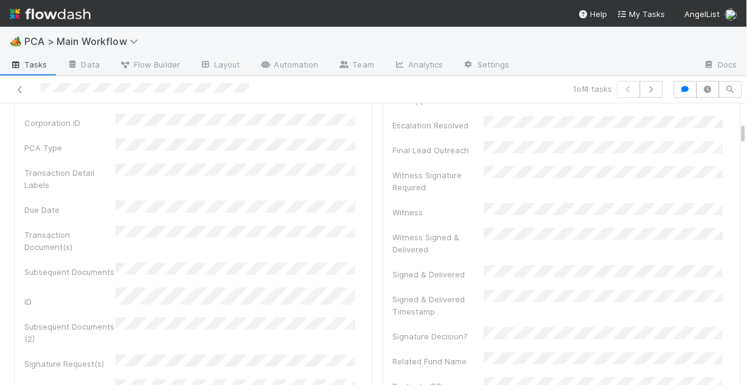
scroll to position [0, 0]
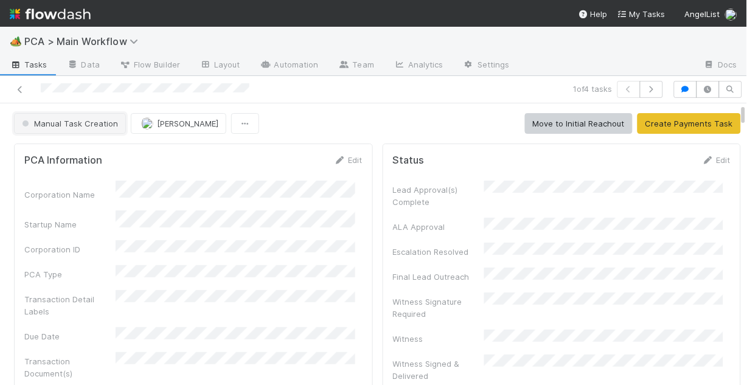
click at [63, 122] on span "Manual Task Creation" at bounding box center [68, 124] width 99 height 10
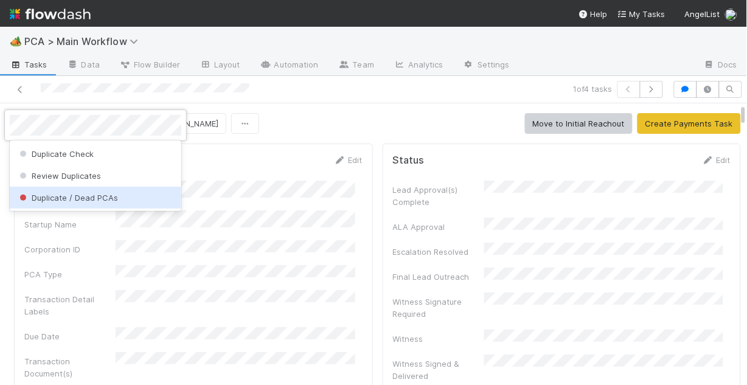
click at [89, 197] on span "Duplicate / Dead PCAs" at bounding box center [67, 198] width 101 height 10
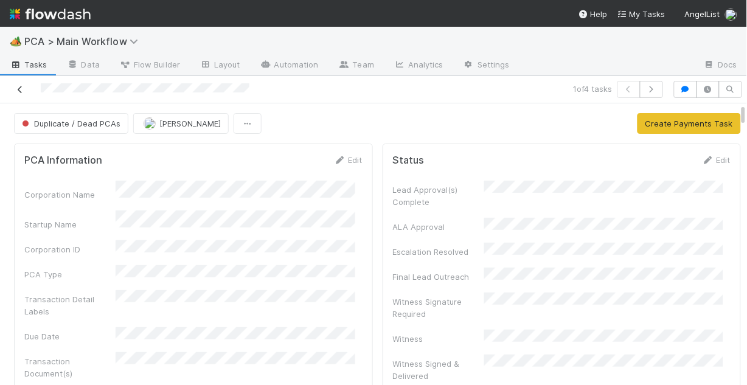
click at [19, 89] on icon at bounding box center [20, 90] width 12 height 8
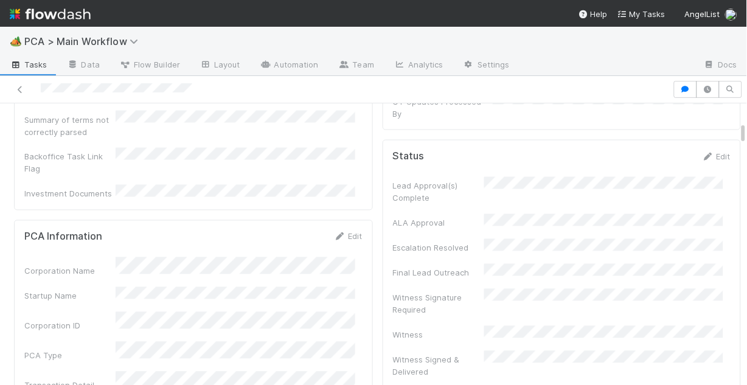
scroll to position [438, 0]
